Goal: Task Accomplishment & Management: Complete application form

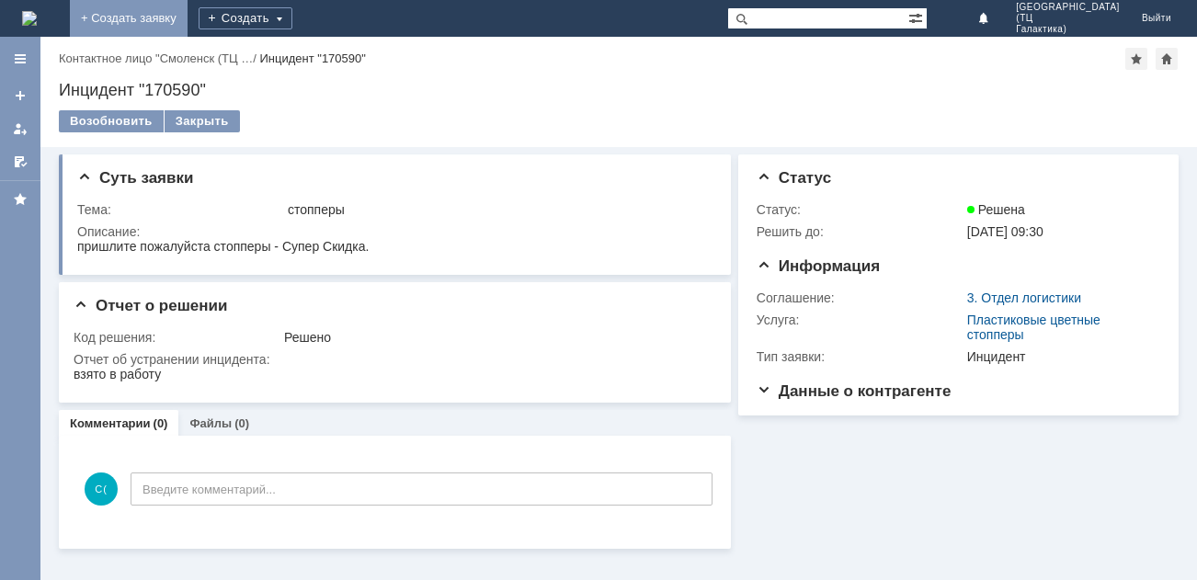
click at [188, 19] on link "+ Создать заявку" at bounding box center [129, 18] width 118 height 37
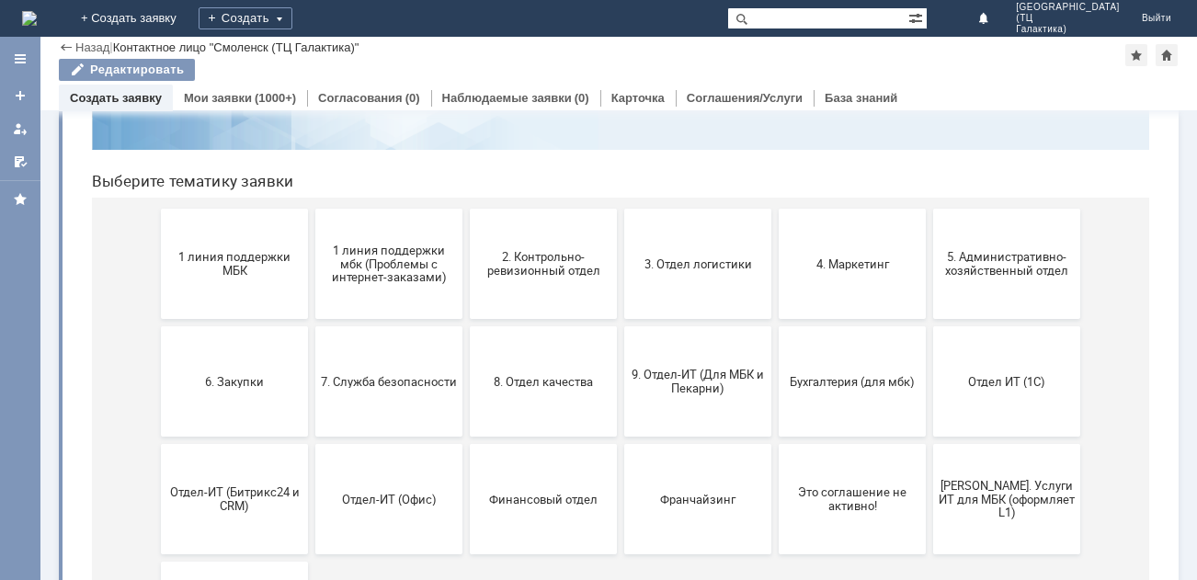
scroll to position [184, 0]
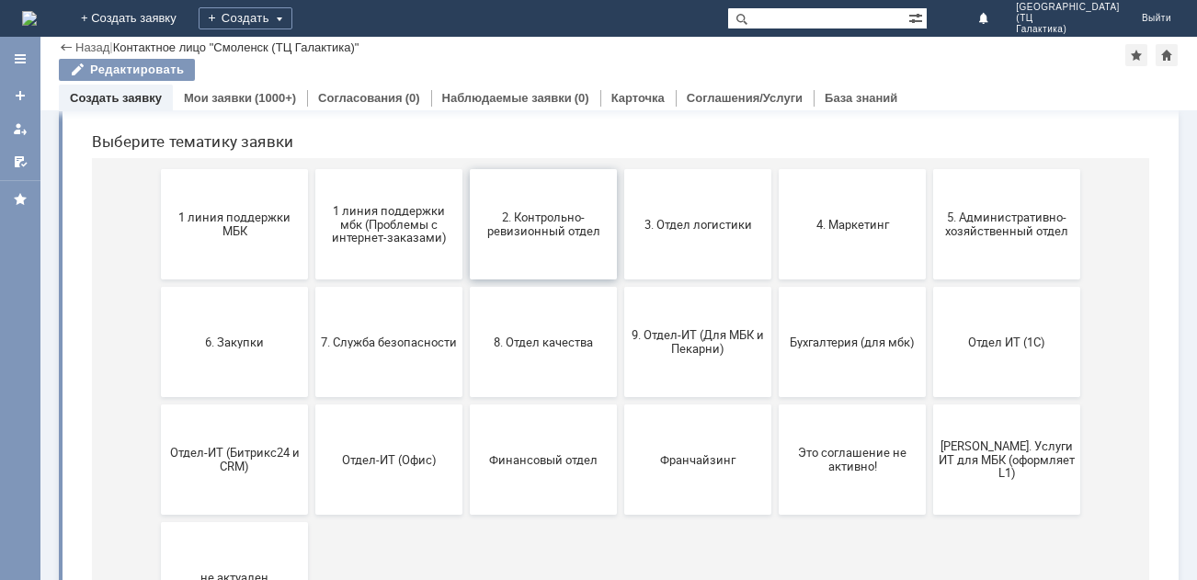
click at [507, 256] on button "2. Контрольно-ревизионный отдел" at bounding box center [543, 224] width 147 height 110
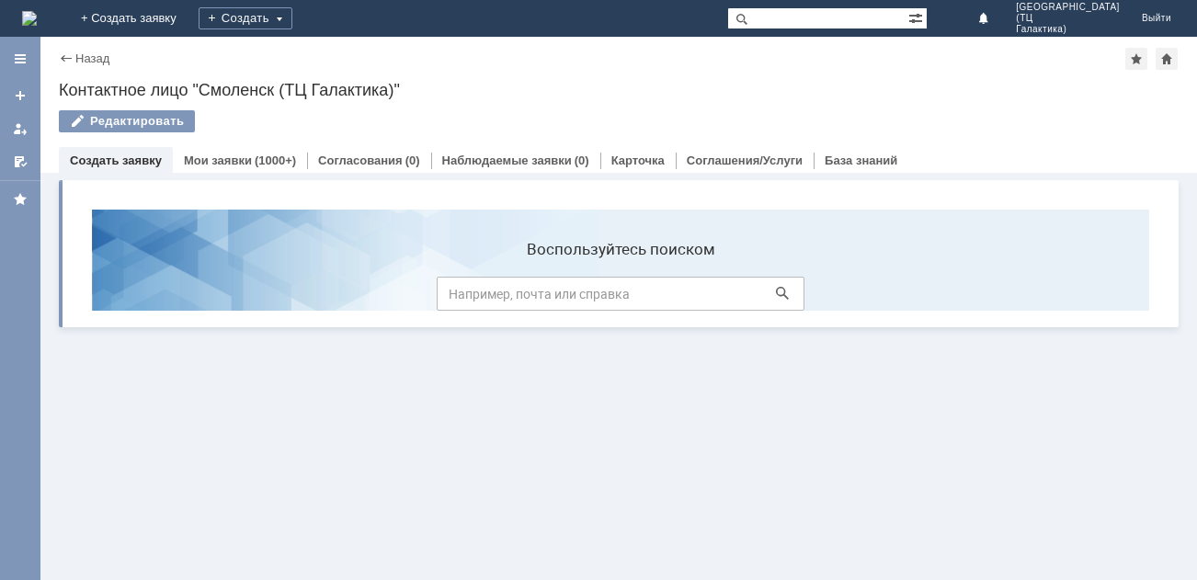
scroll to position [0, 0]
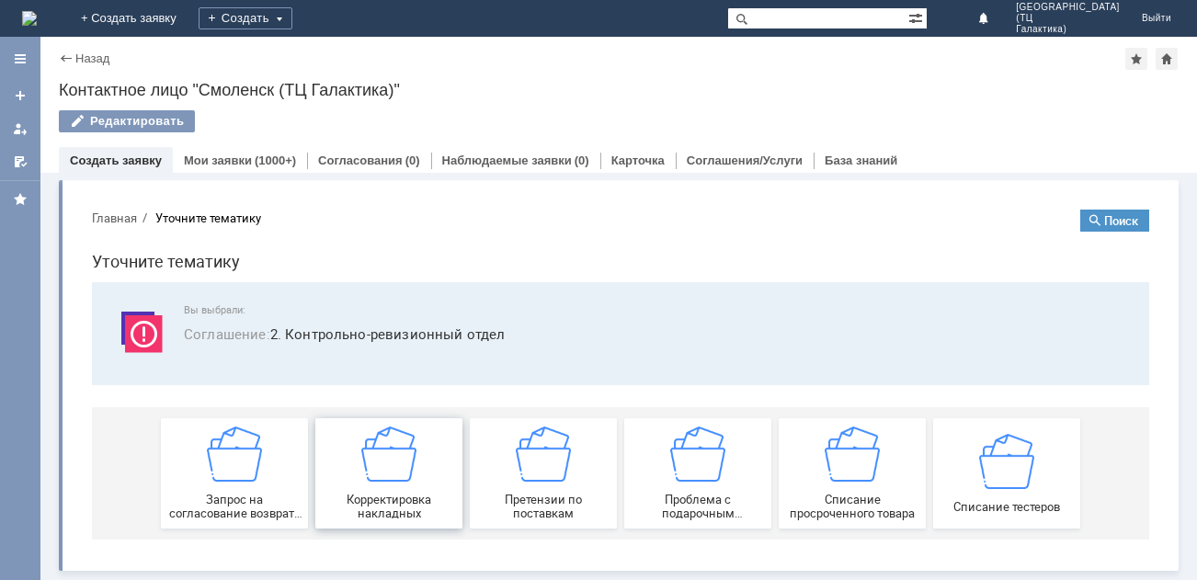
click at [433, 446] on div "Корректировка накладных" at bounding box center [389, 474] width 136 height 94
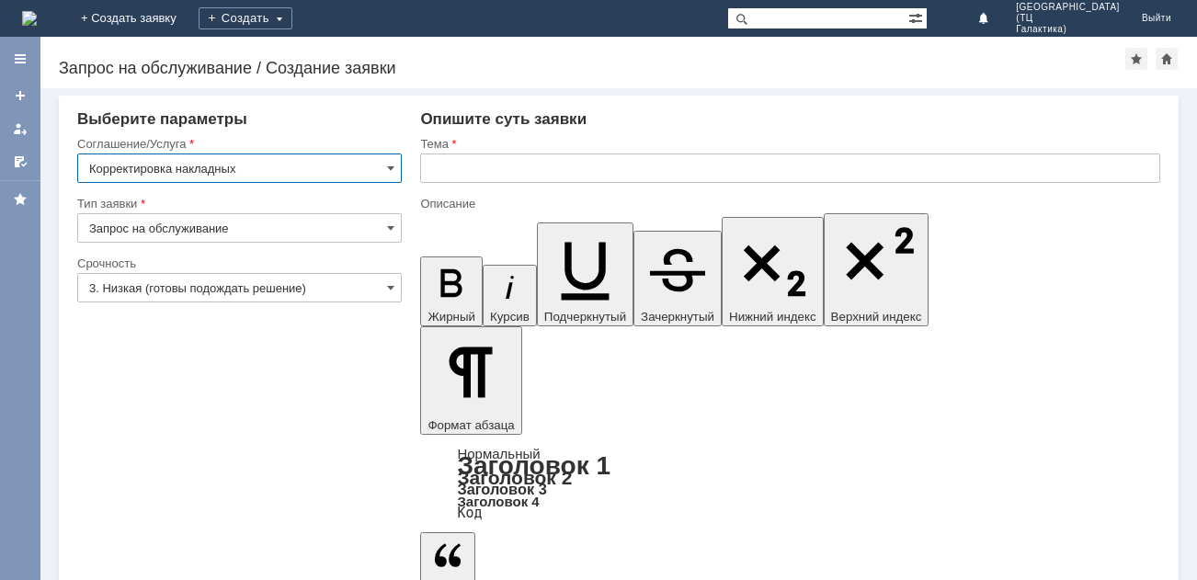
click at [396, 289] on input "3. Низкая (готовы подождать решение)" at bounding box center [239, 287] width 325 height 29
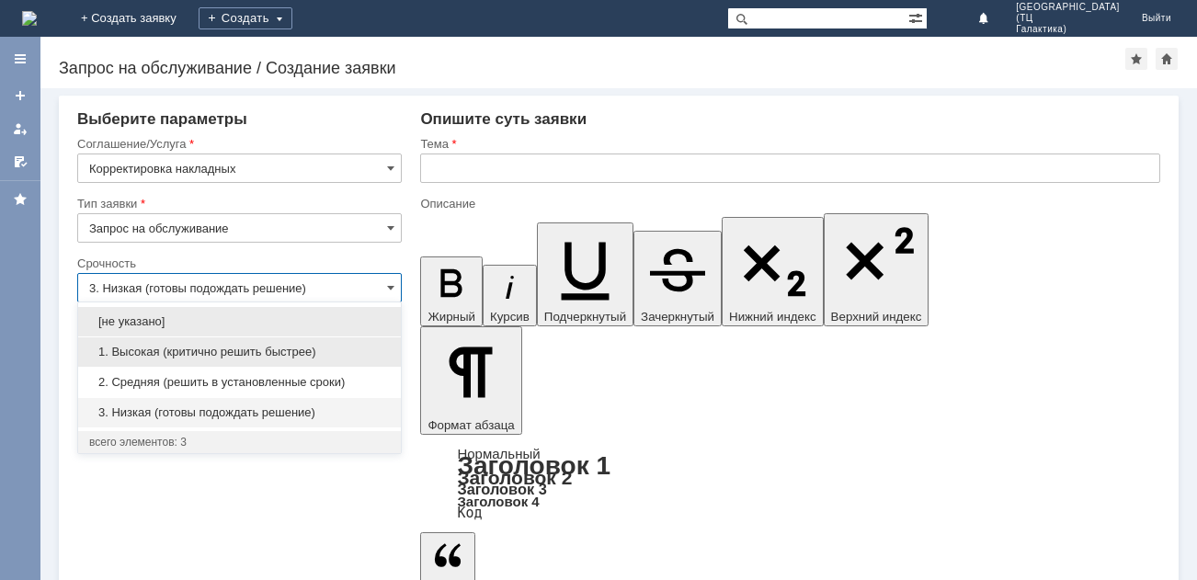
click at [291, 341] on div "1. Высокая (критично решить быстрее)" at bounding box center [239, 351] width 323 height 29
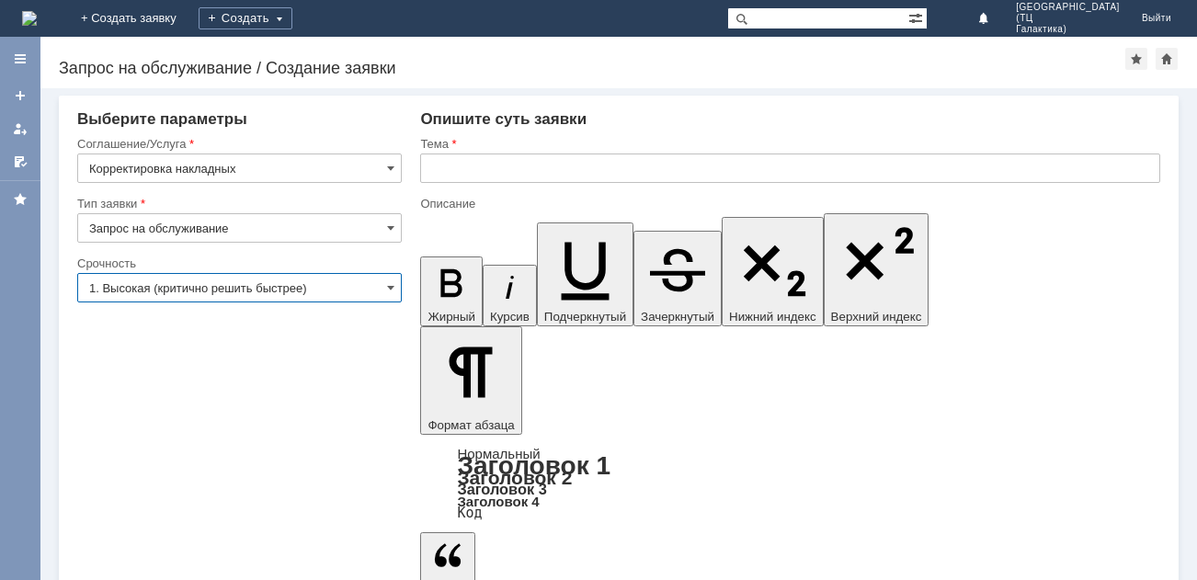
type input "1. Высокая (критично решить быстрее)"
click at [450, 171] on input "text" at bounding box center [790, 168] width 740 height 29
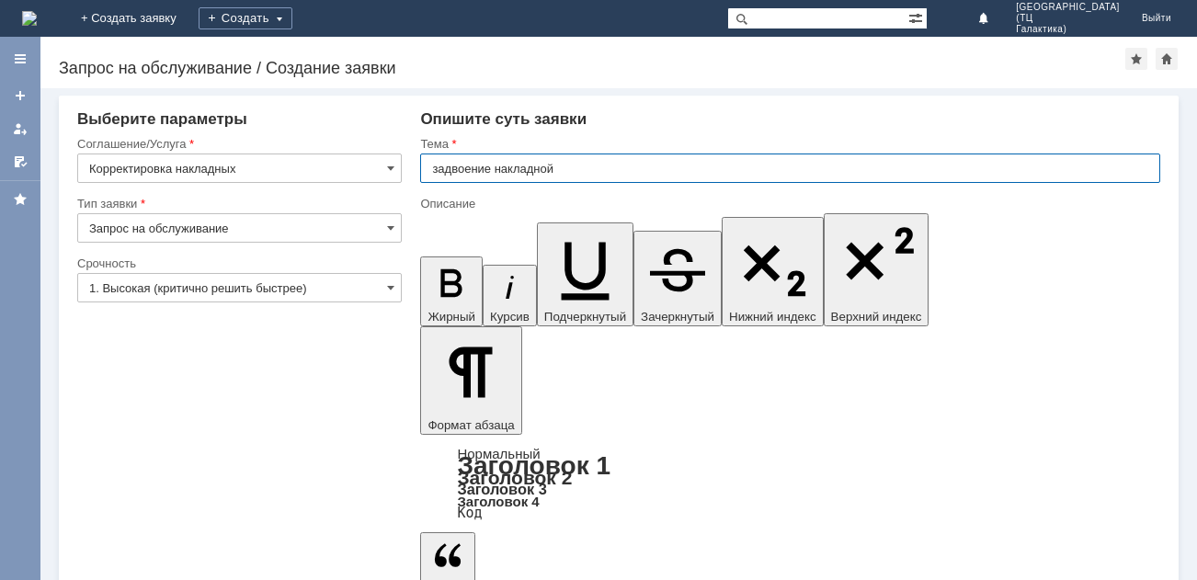
type input "задвоение накладной"
